Goal: Information Seeking & Learning: Learn about a topic

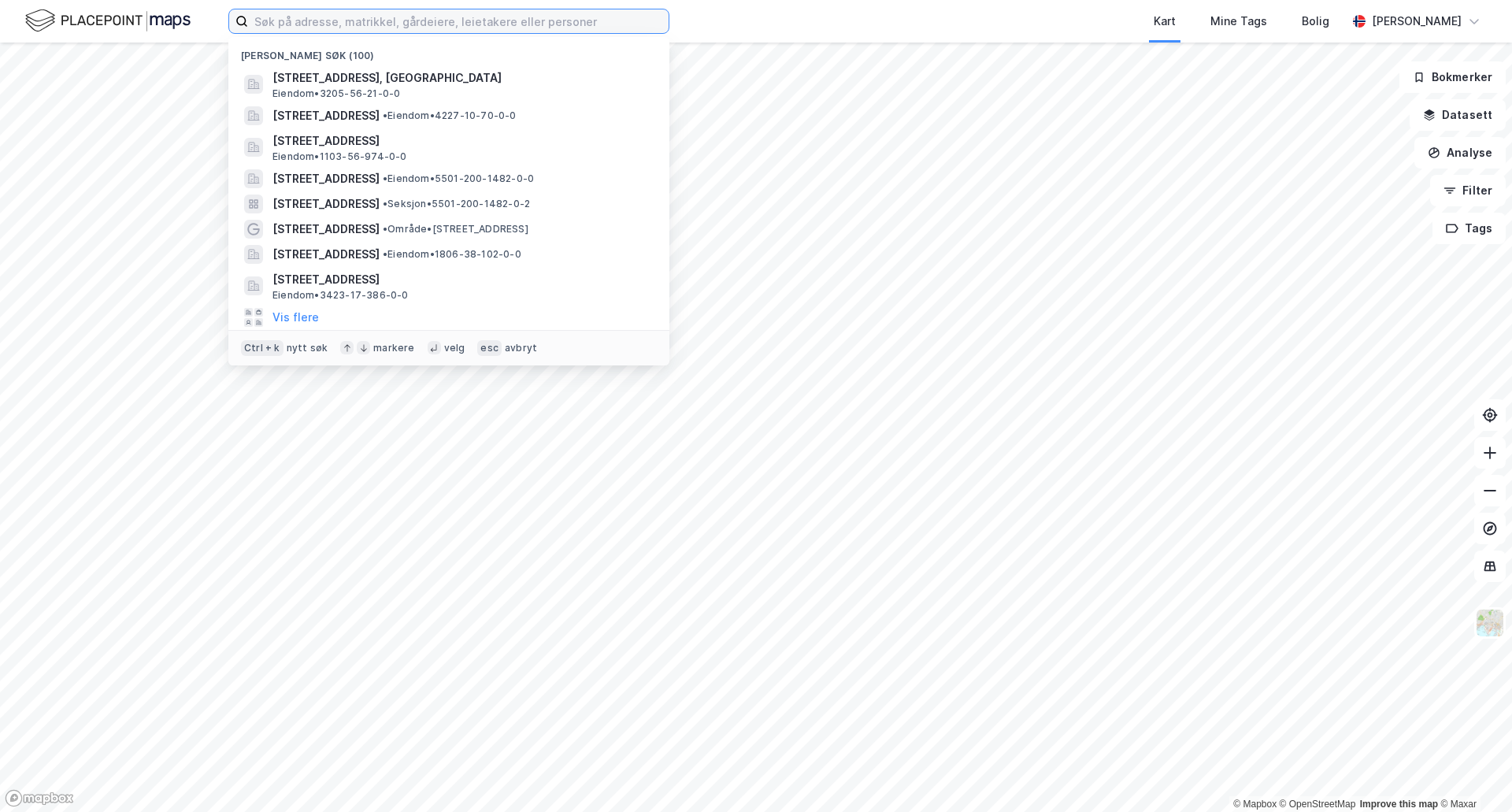
click at [335, 22] on input at bounding box center [458, 21] width 421 height 24
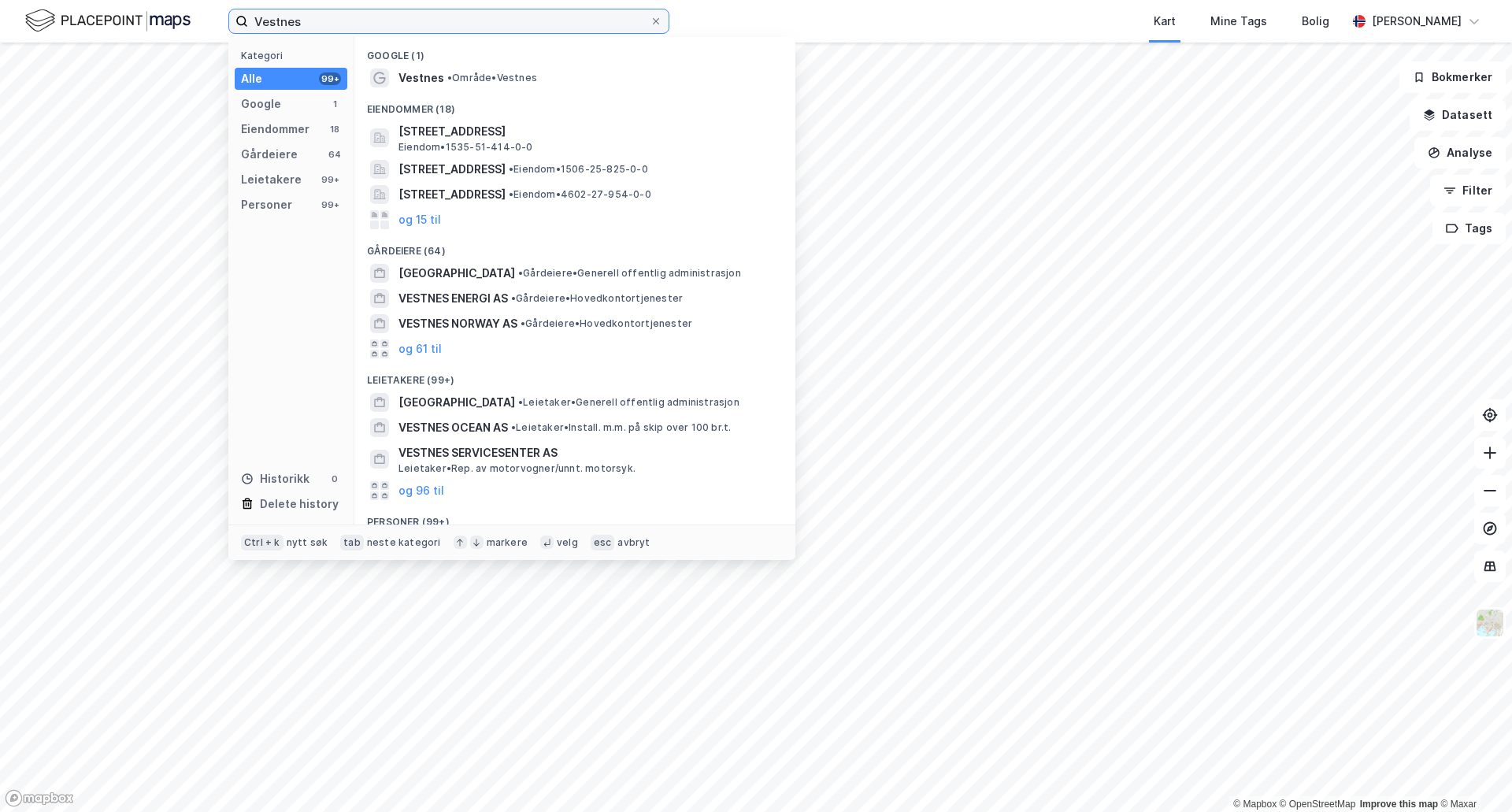
type input "Vestnes"
click at [720, 15] on div "Vestnes Kategori Alle 99+ Google 1 Eiendommer 18 Gårdeiere 64 Leietakere 99+ Pe…" at bounding box center [756, 21] width 1512 height 43
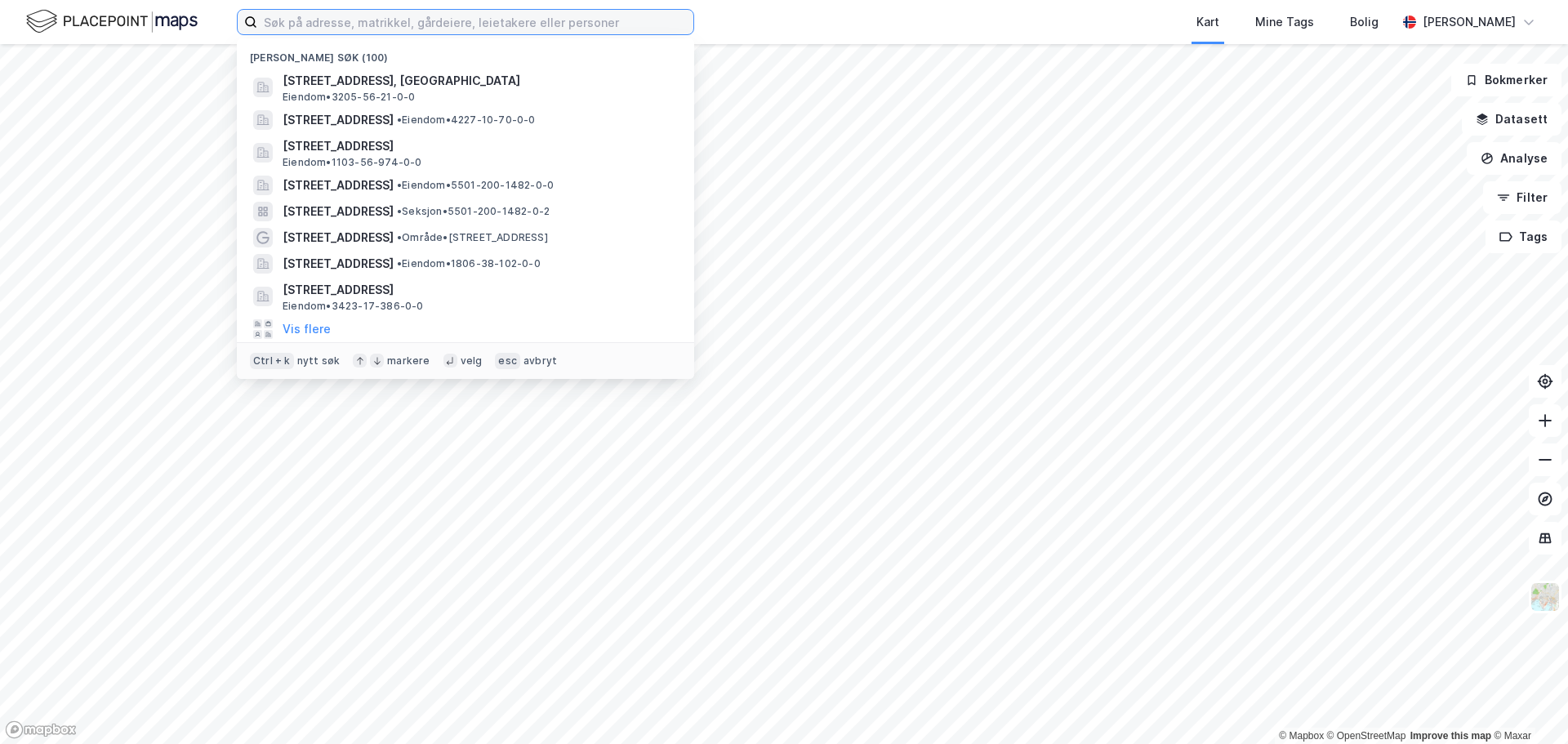
click at [484, 16] on input at bounding box center [475, 22] width 436 height 24
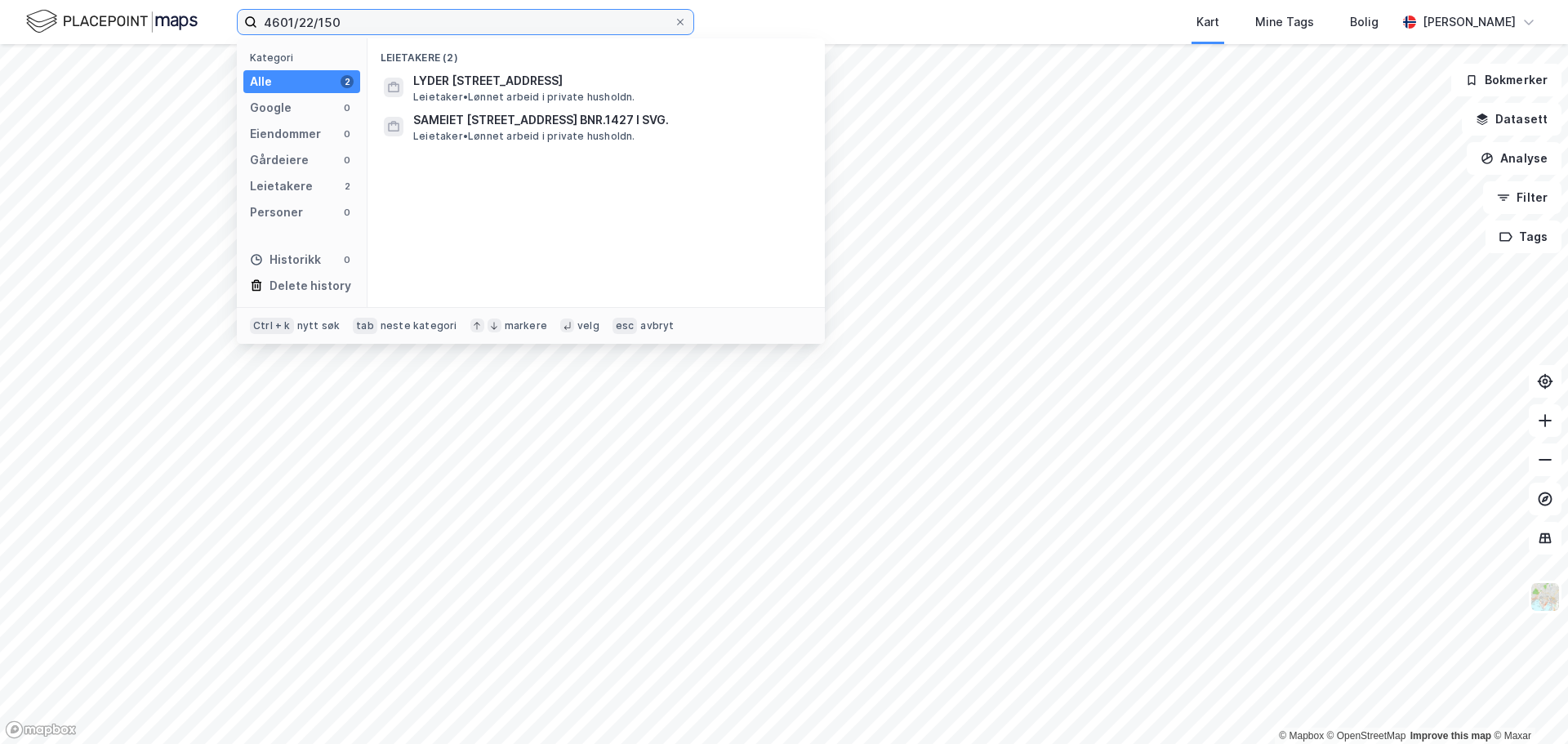
type input "4601/22/150"
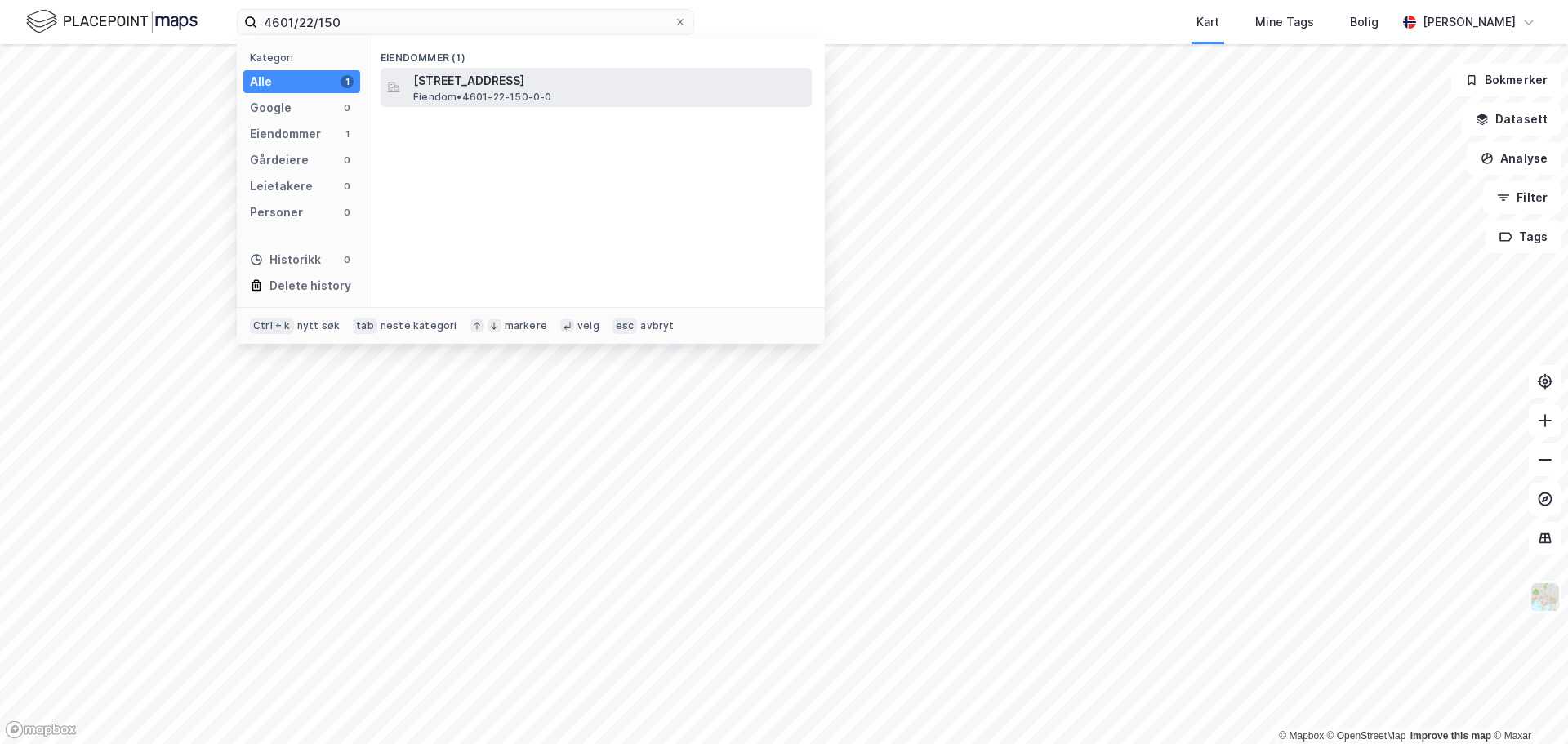
click at [473, 80] on span "[STREET_ADDRESS]" at bounding box center [609, 81] width 392 height 20
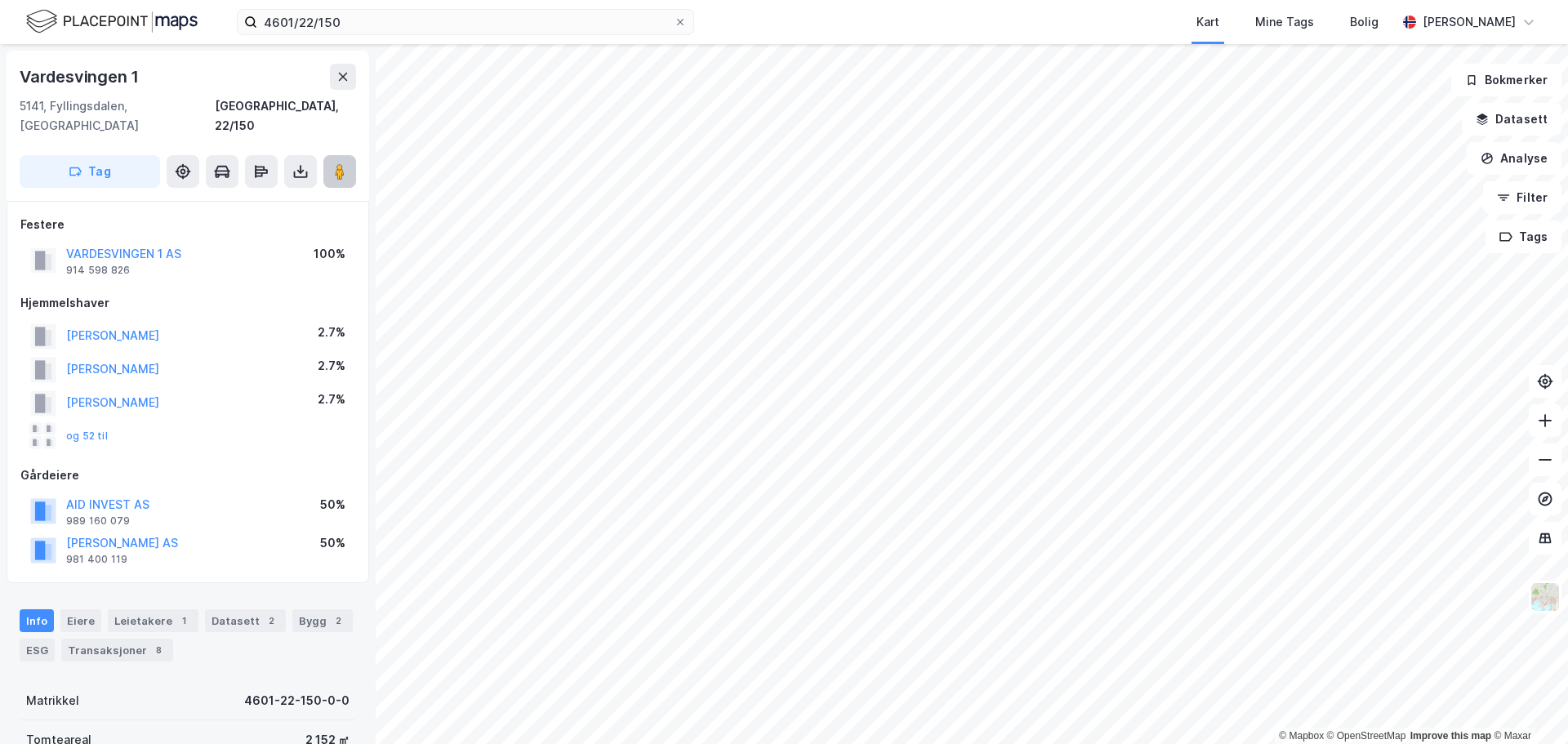
click at [344, 164] on image at bounding box center [340, 171] width 9 height 16
